Goal: Information Seeking & Learning: Learn about a topic

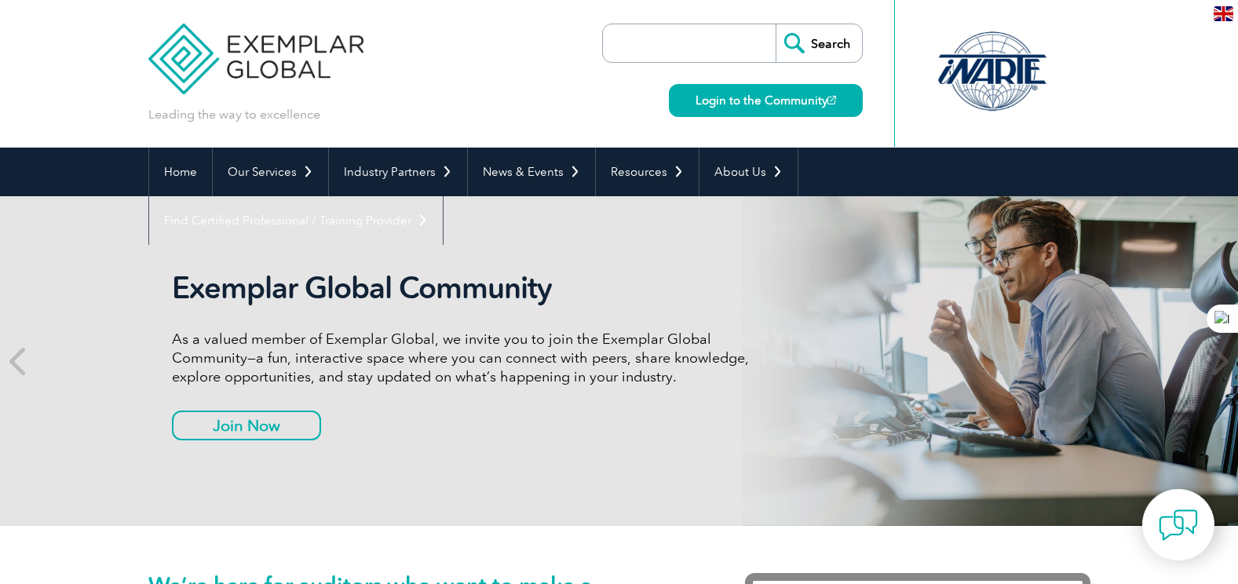
click at [679, 39] on input "search" at bounding box center [693, 43] width 165 height 38
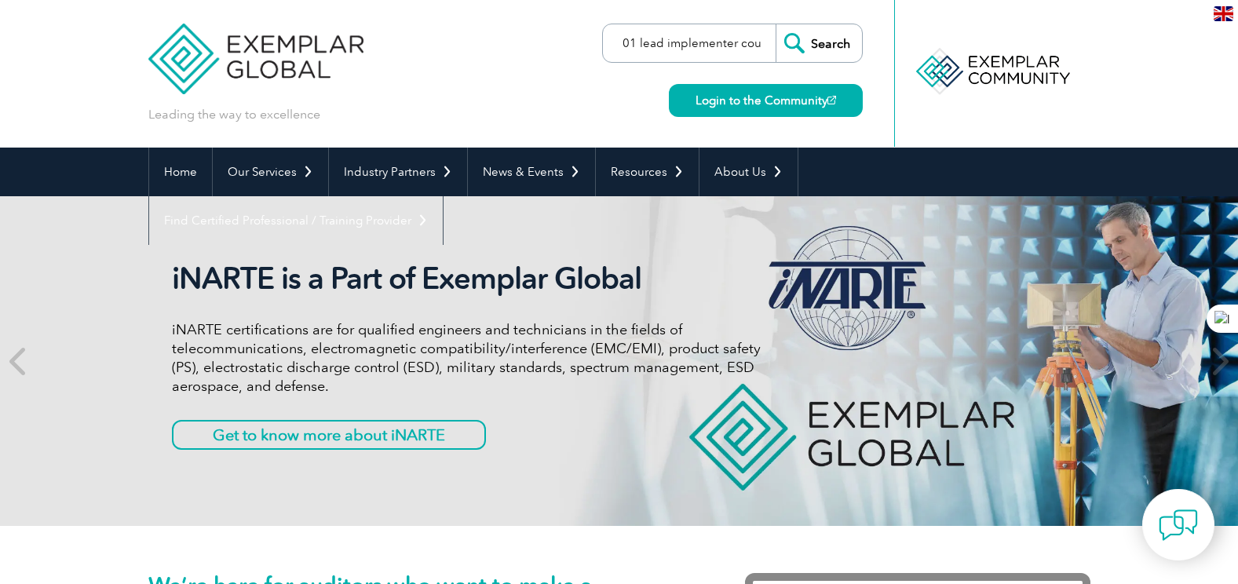
scroll to position [0, 52]
type input "iso 27001 lead implementer course"
click at [775, 24] on input "Search" at bounding box center [818, 43] width 86 height 38
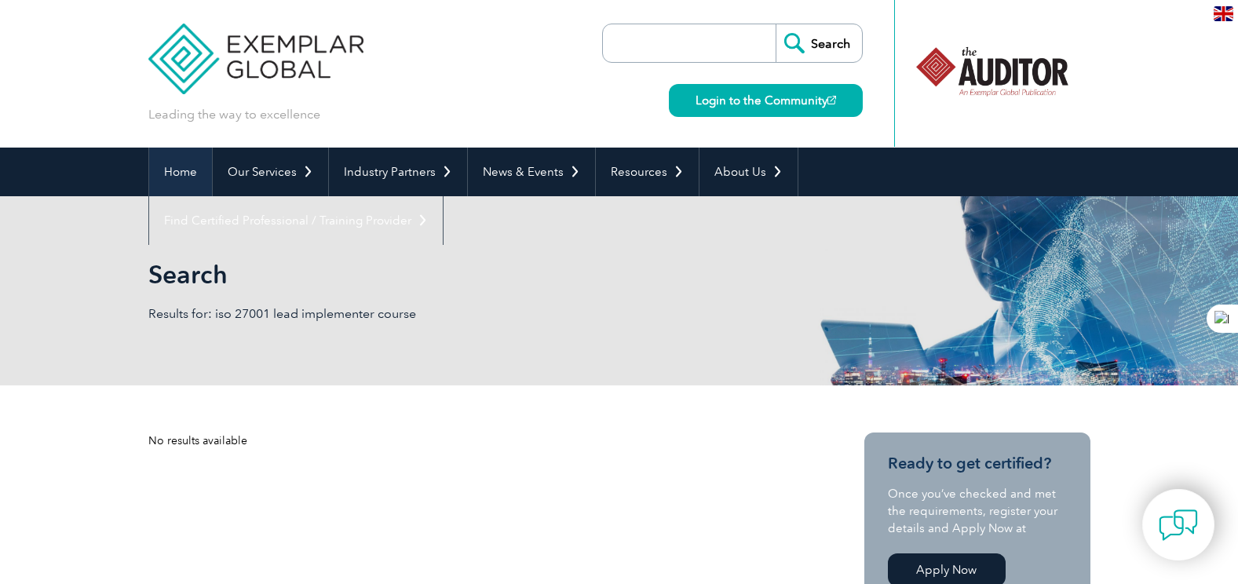
click at [206, 173] on link "Home" at bounding box center [180, 172] width 63 height 49
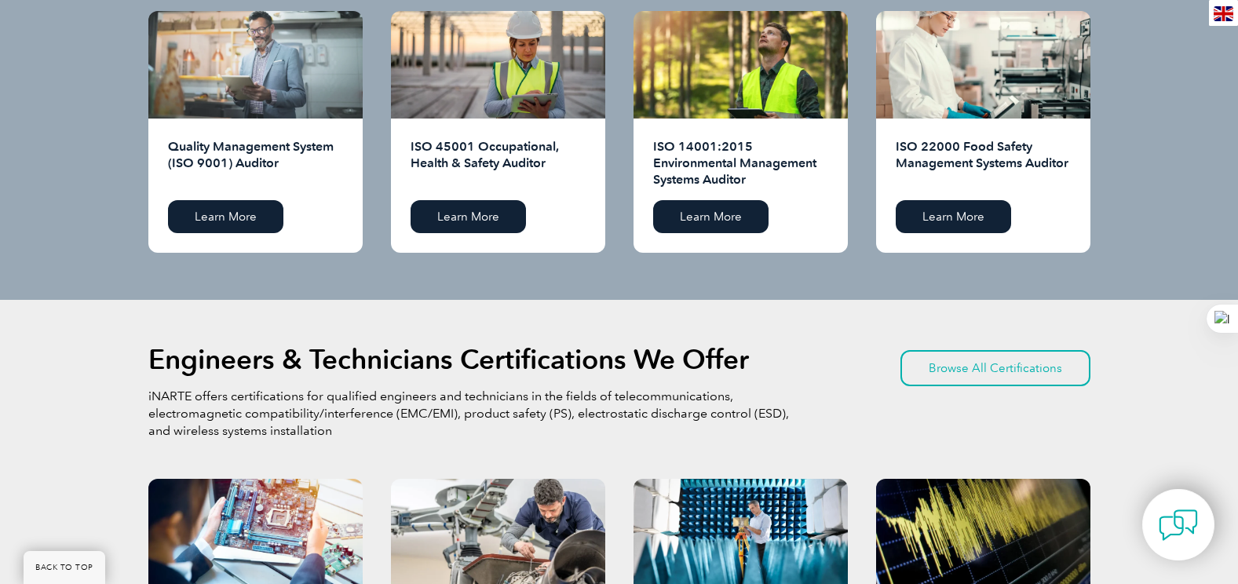
scroll to position [1614, 0]
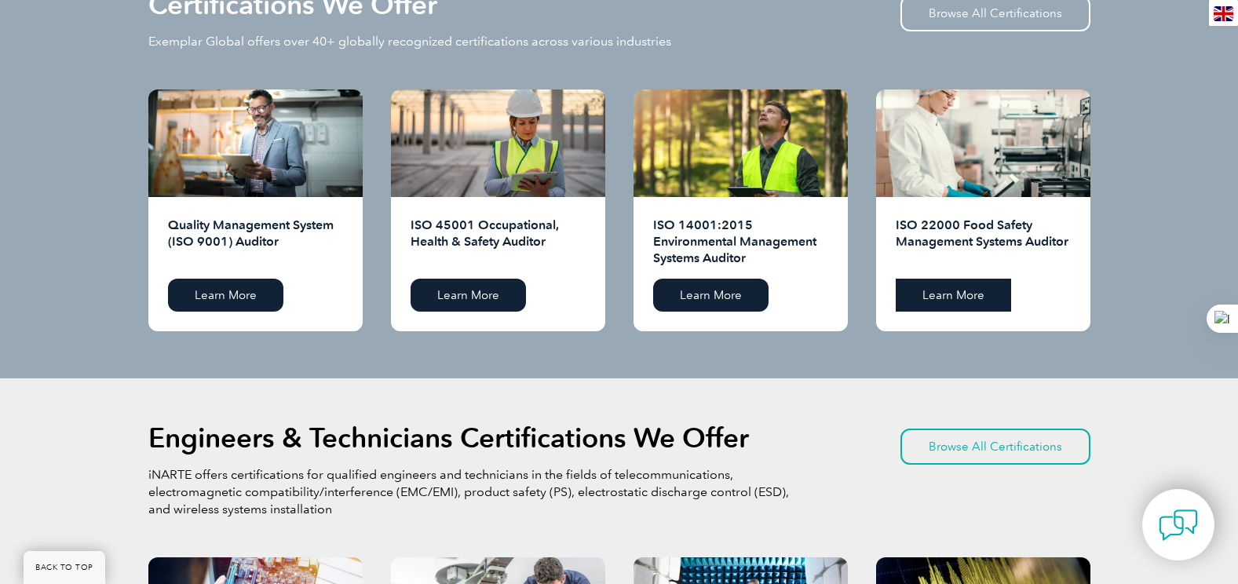
click at [956, 286] on link "Learn More" at bounding box center [953, 295] width 115 height 33
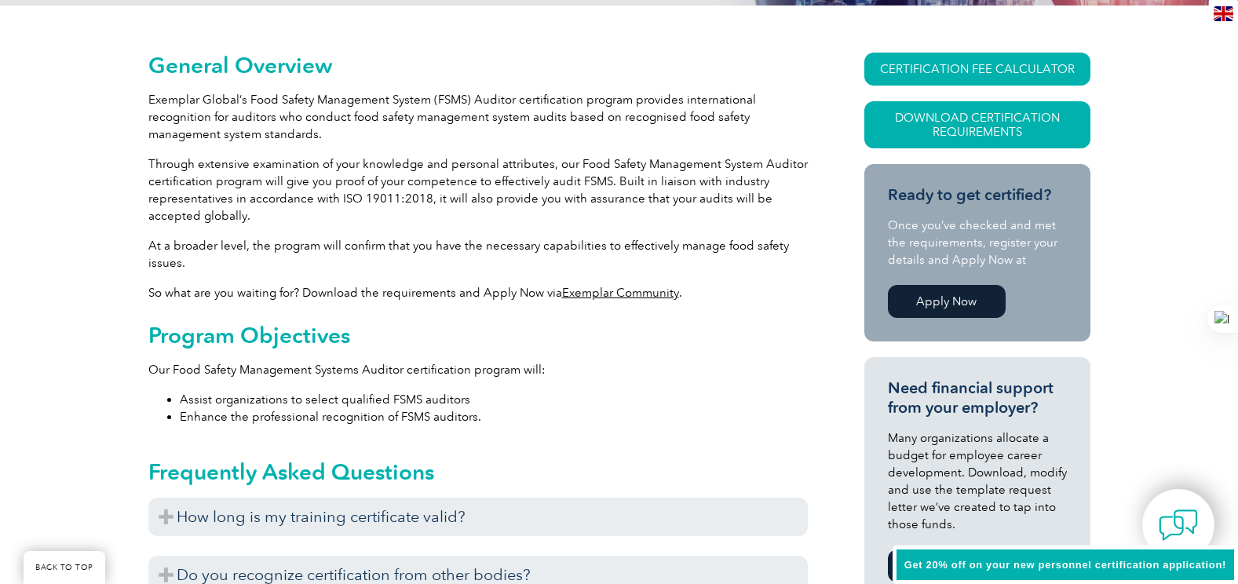
scroll to position [370, 0]
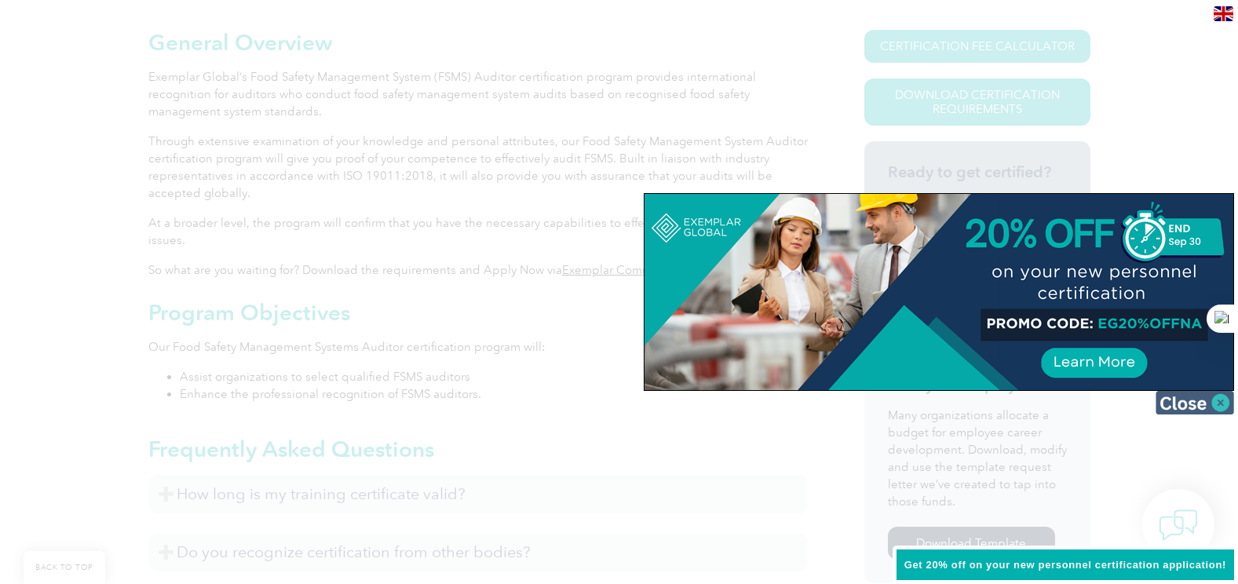
click at [1227, 403] on img at bounding box center [1194, 403] width 78 height 24
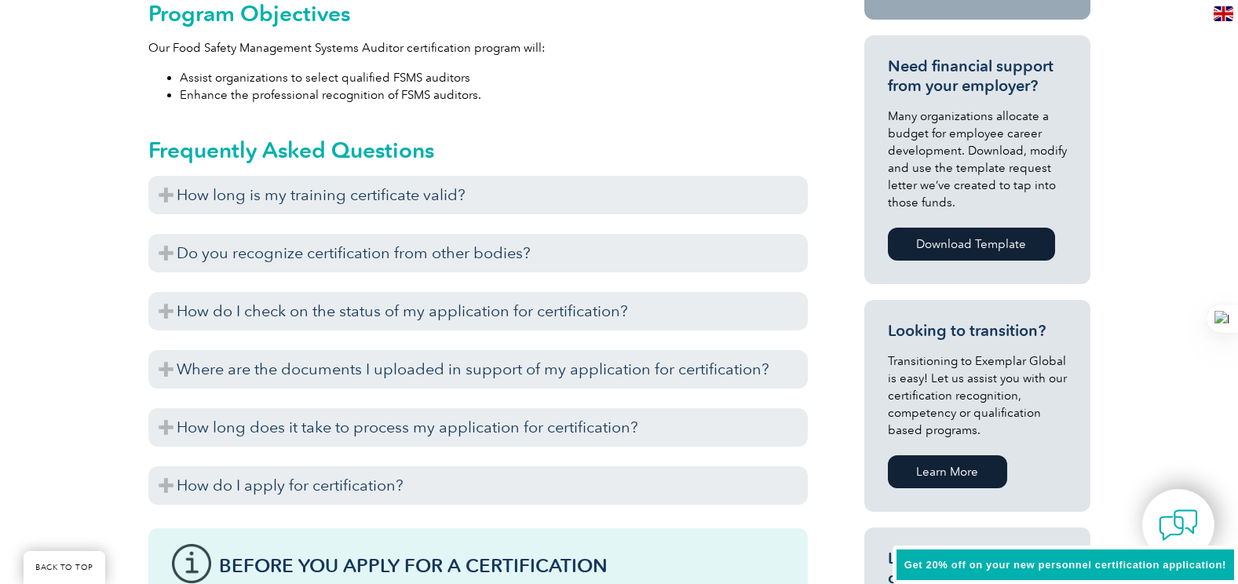
scroll to position [684, 0]
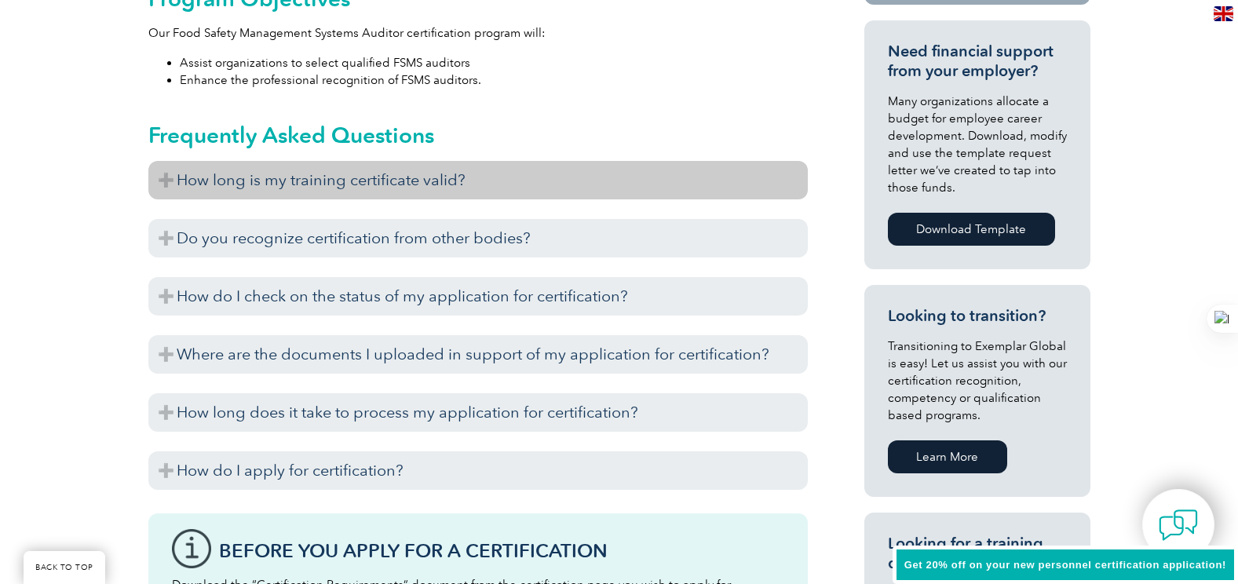
click at [486, 189] on h3 "How long is my training certificate valid?" at bounding box center [477, 180] width 659 height 38
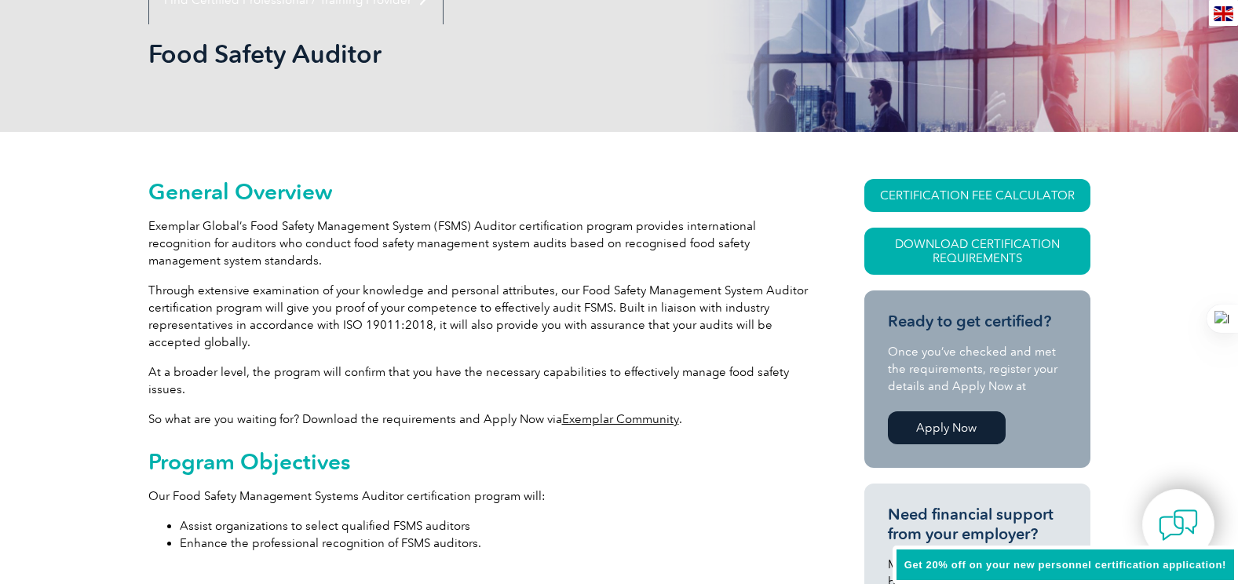
scroll to position [0, 0]
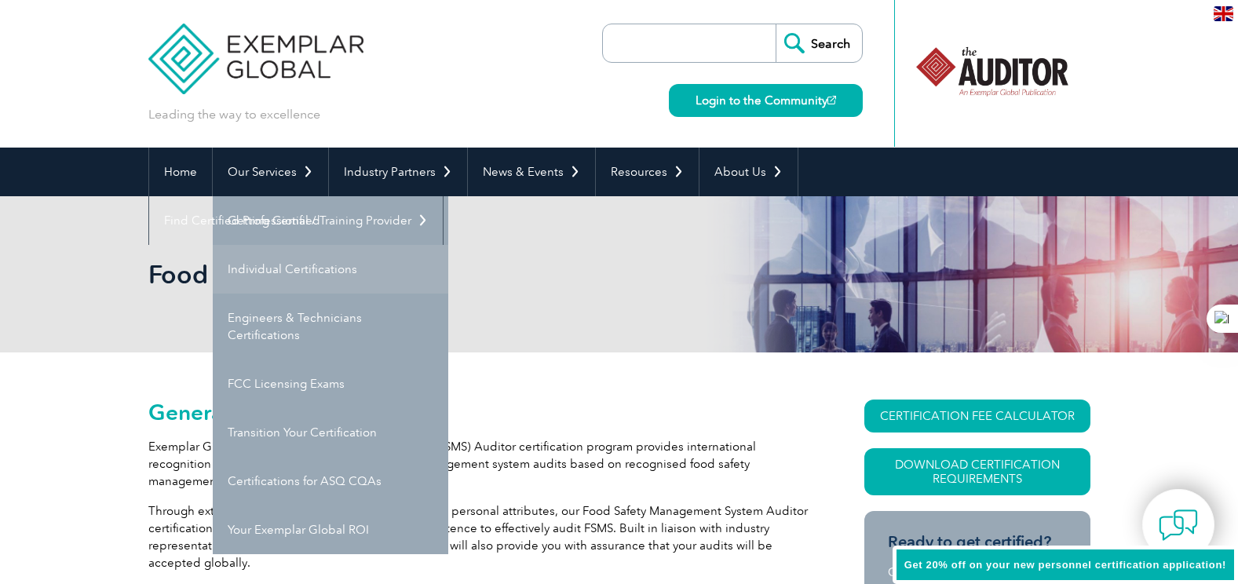
click at [274, 261] on link "Individual Certifications" at bounding box center [330, 269] width 235 height 49
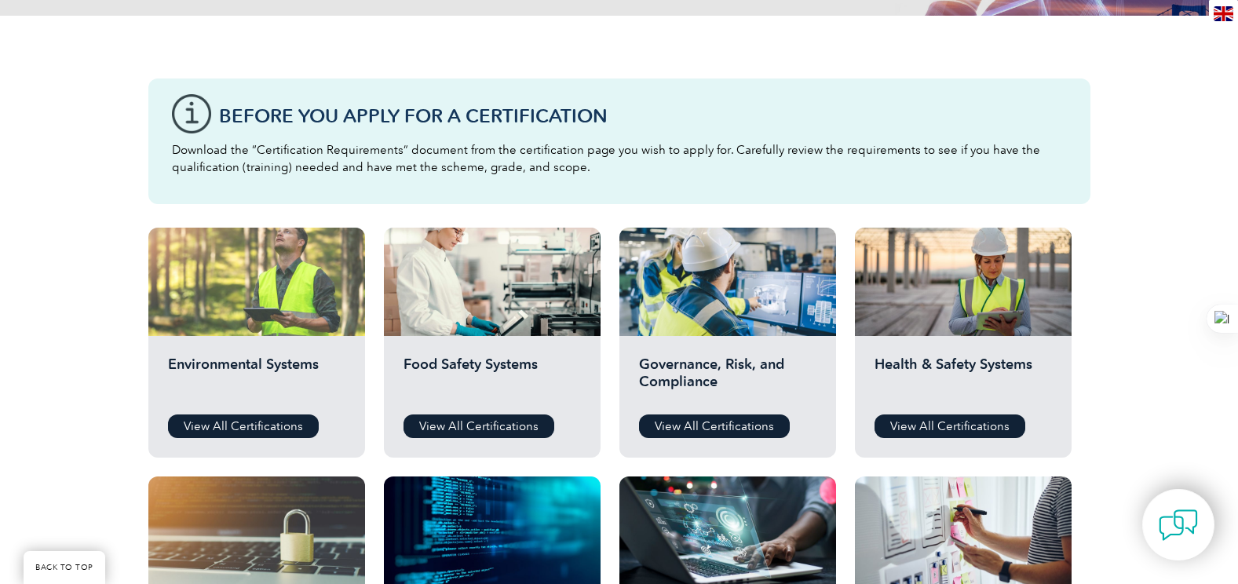
scroll to position [471, 0]
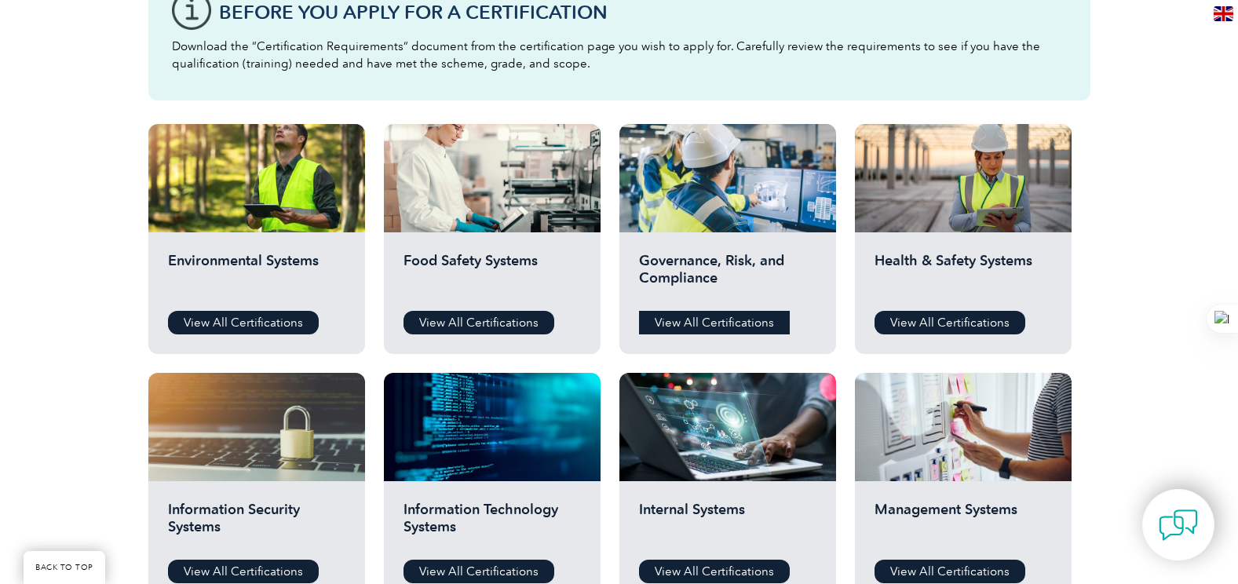
click at [711, 321] on link "View All Certifications" at bounding box center [714, 323] width 151 height 24
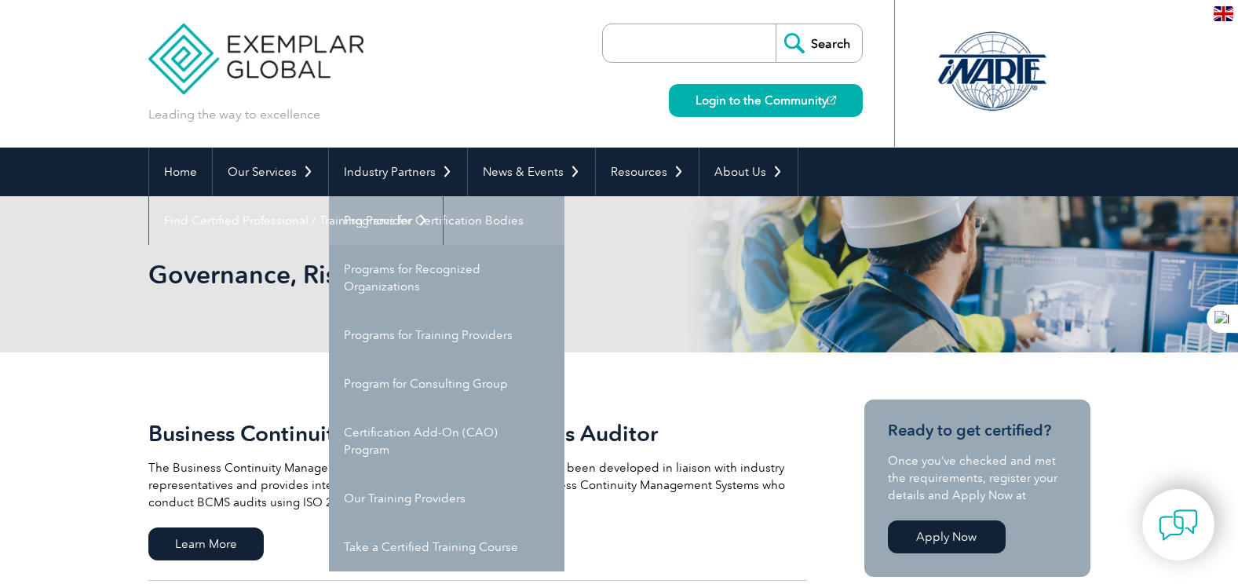
click at [413, 226] on link "Programs for Certification Bodies" at bounding box center [446, 220] width 235 height 49
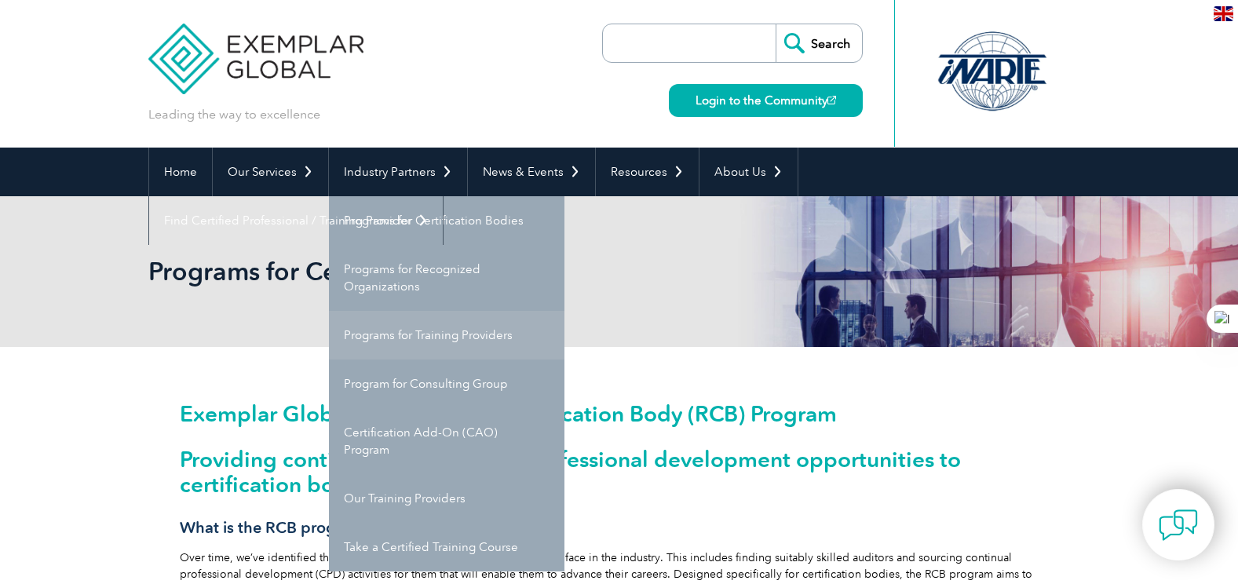
click at [393, 339] on link "Programs for Training Providers" at bounding box center [446, 335] width 235 height 49
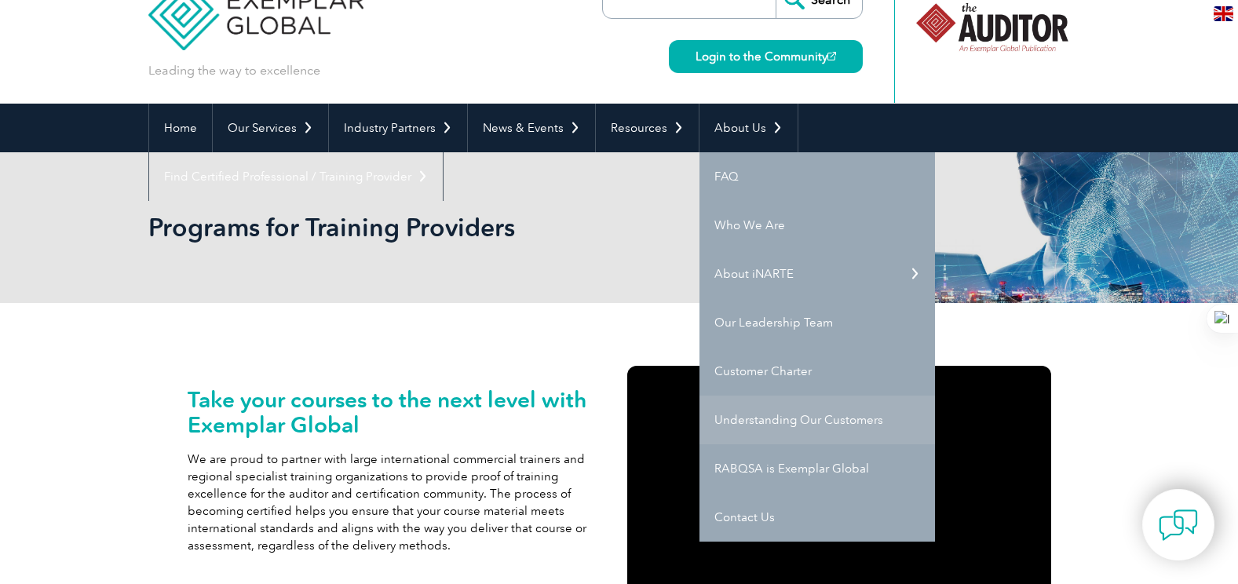
scroll to position [78, 0]
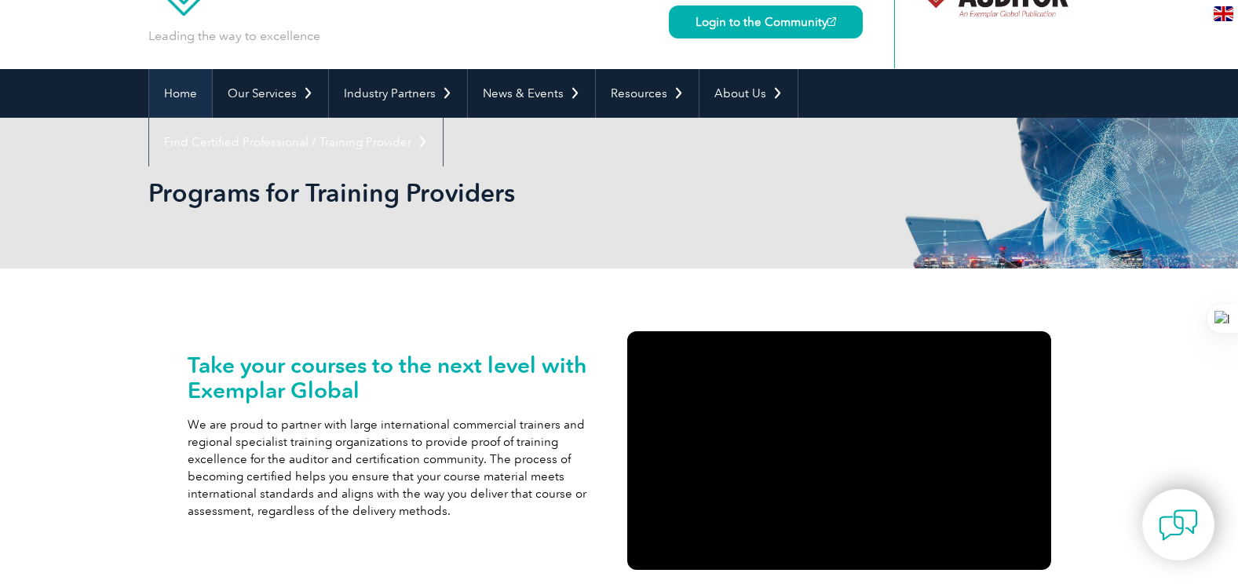
click at [188, 86] on link "Home" at bounding box center [180, 93] width 63 height 49
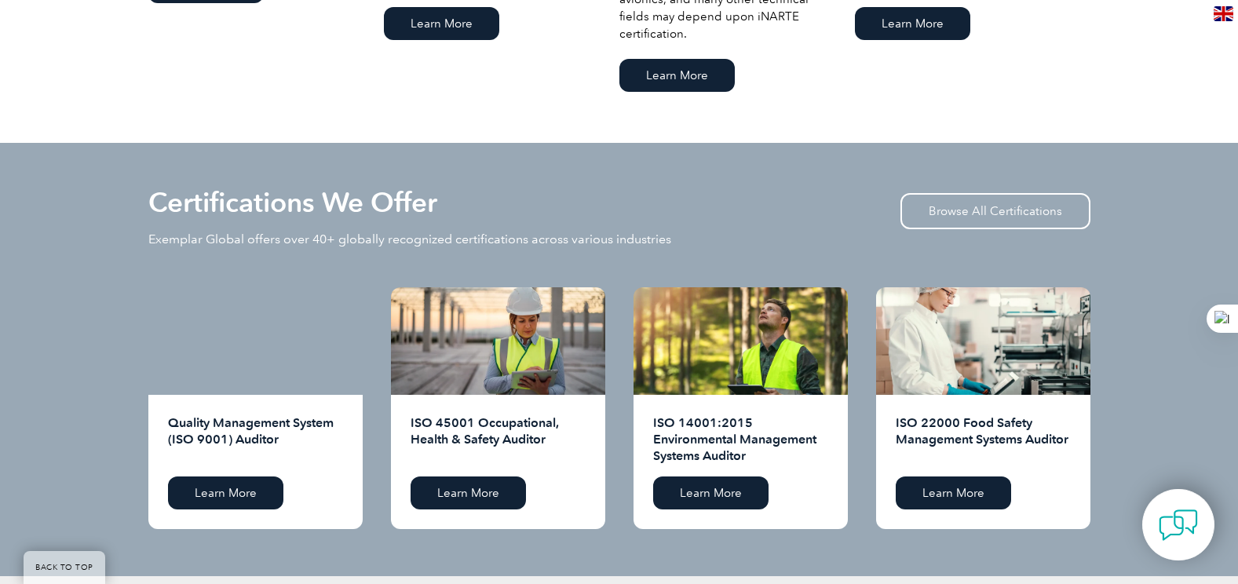
scroll to position [1413, 0]
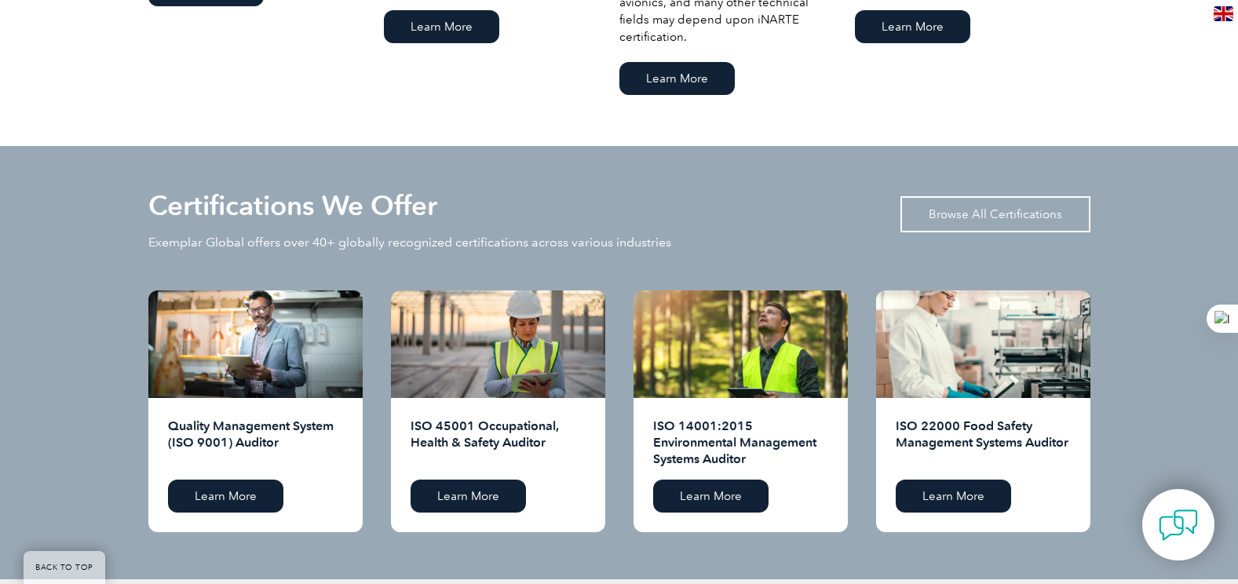
click at [1052, 209] on link "Browse All Certifications" at bounding box center [995, 214] width 190 height 36
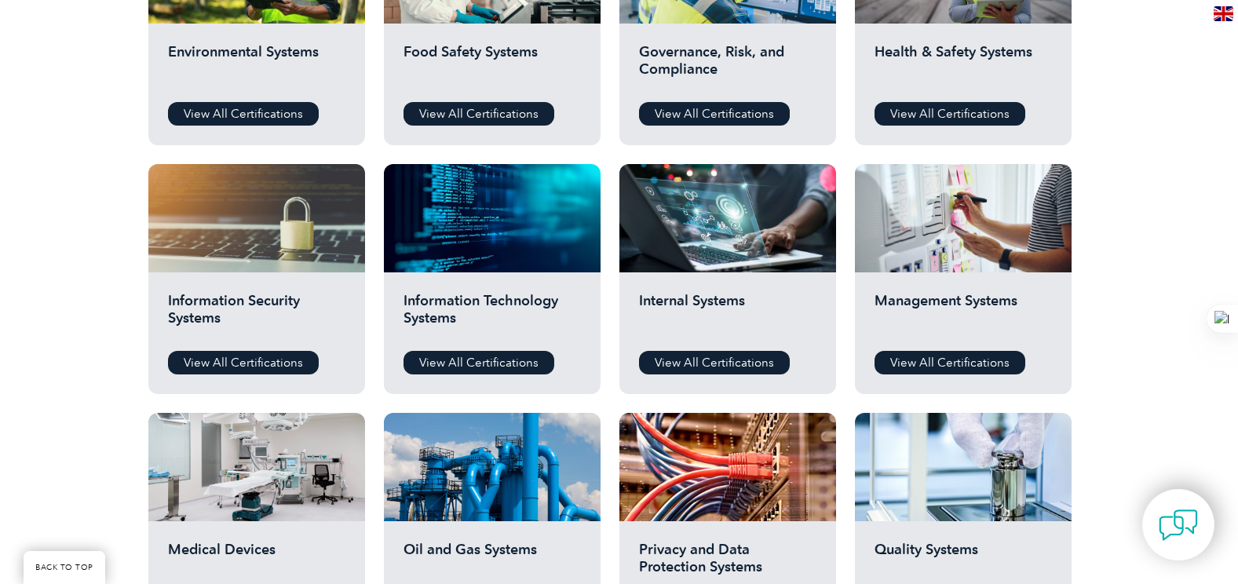
scroll to position [863, 0]
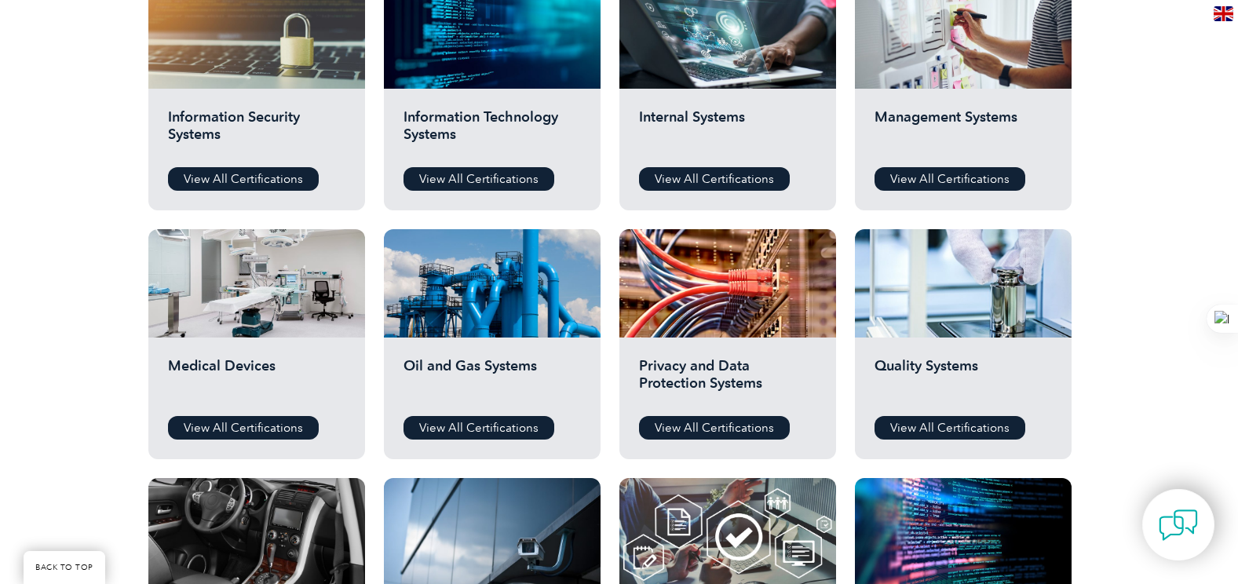
click at [236, 166] on div "Information Security Systems View All Certifications" at bounding box center [256, 150] width 217 height 122
drag, startPoint x: 238, startPoint y: 183, endPoint x: 242, endPoint y: 190, distance: 8.1
click at [238, 184] on link "View All Certifications" at bounding box center [243, 179] width 151 height 24
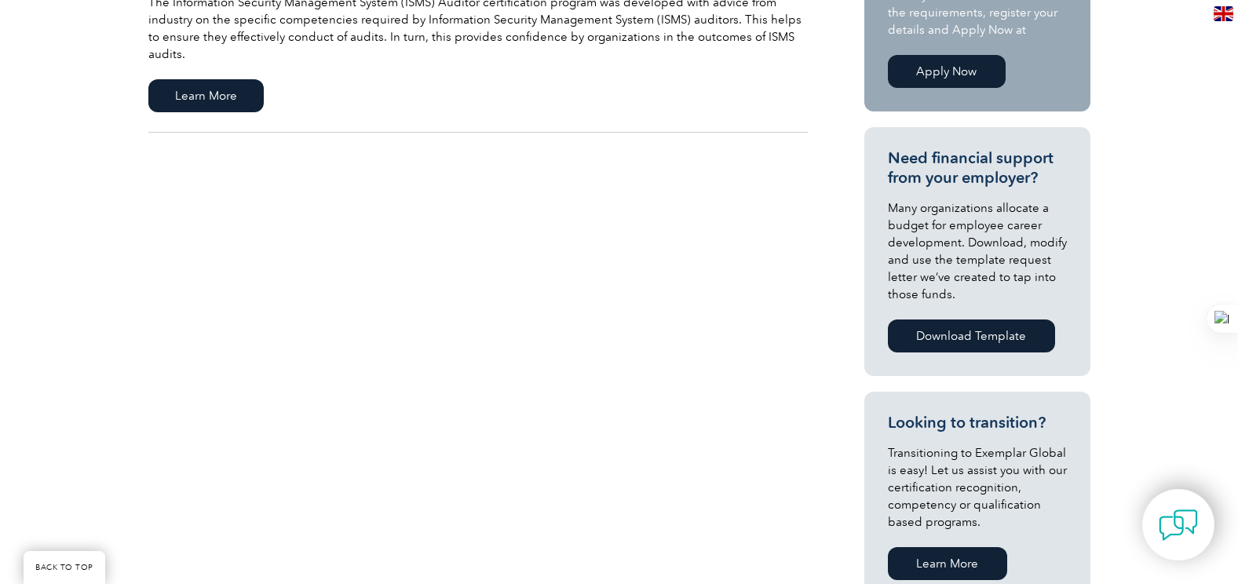
scroll to position [235, 0]
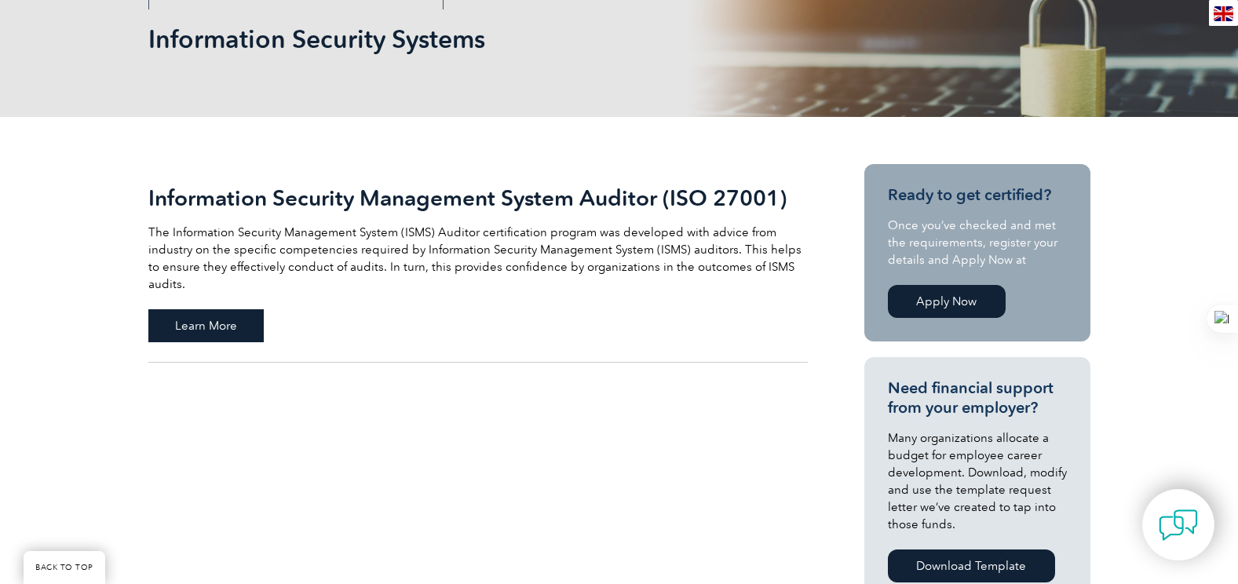
click at [196, 309] on span "Learn More" at bounding box center [205, 325] width 115 height 33
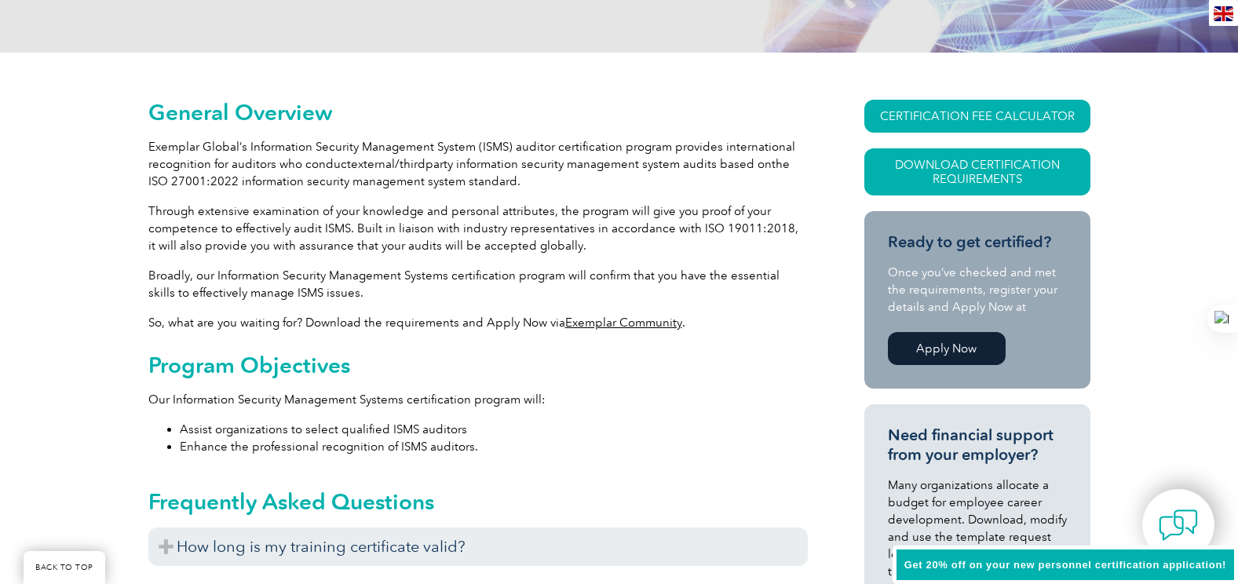
scroll to position [351, 0]
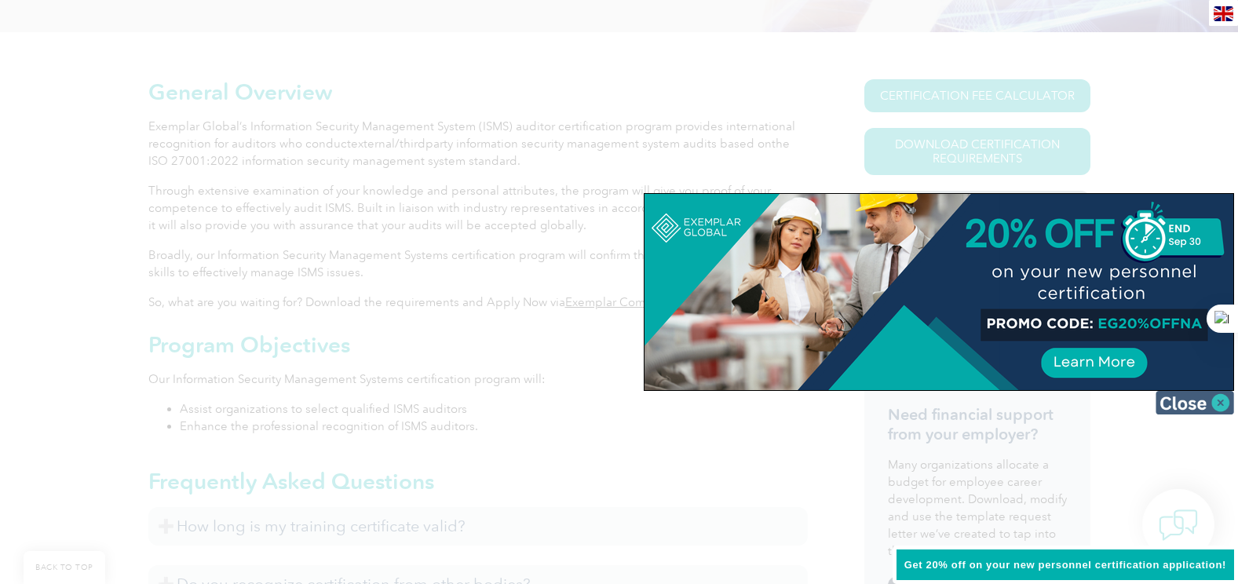
click at [1220, 410] on img at bounding box center [1194, 403] width 78 height 24
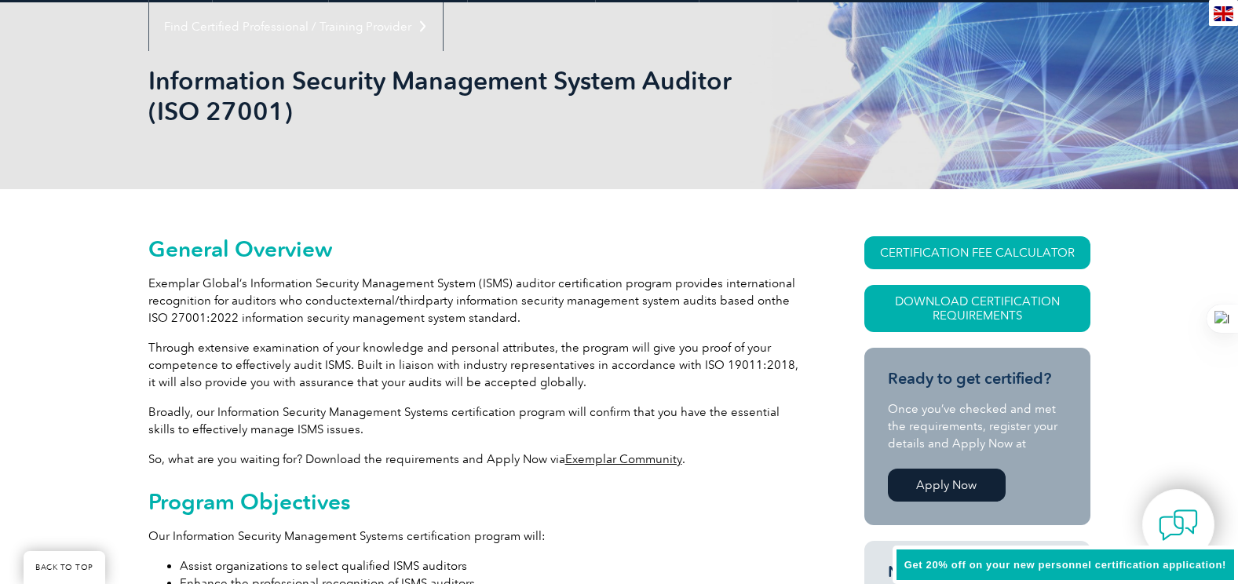
scroll to position [192, 0]
